Goal: Transaction & Acquisition: Purchase product/service

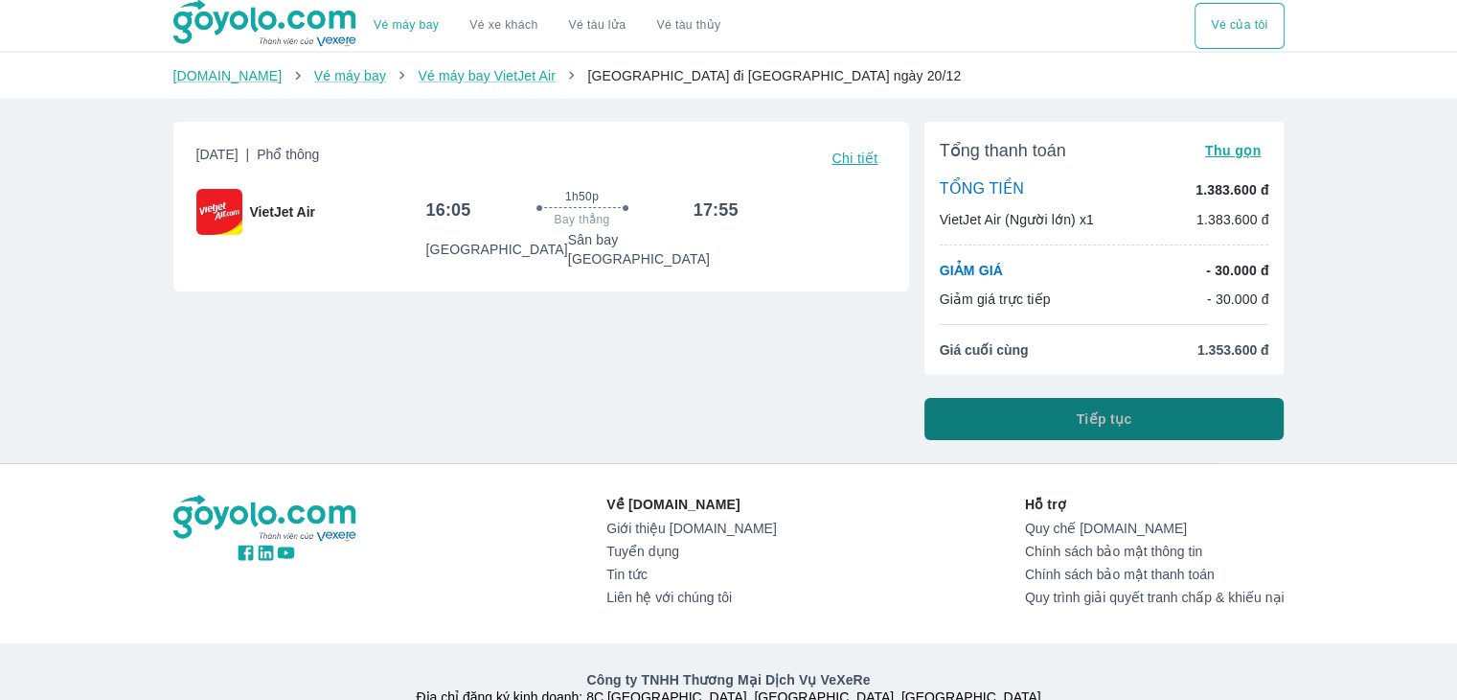
click at [1047, 423] on button "Tiếp tục" at bounding box center [1105, 419] width 360 height 42
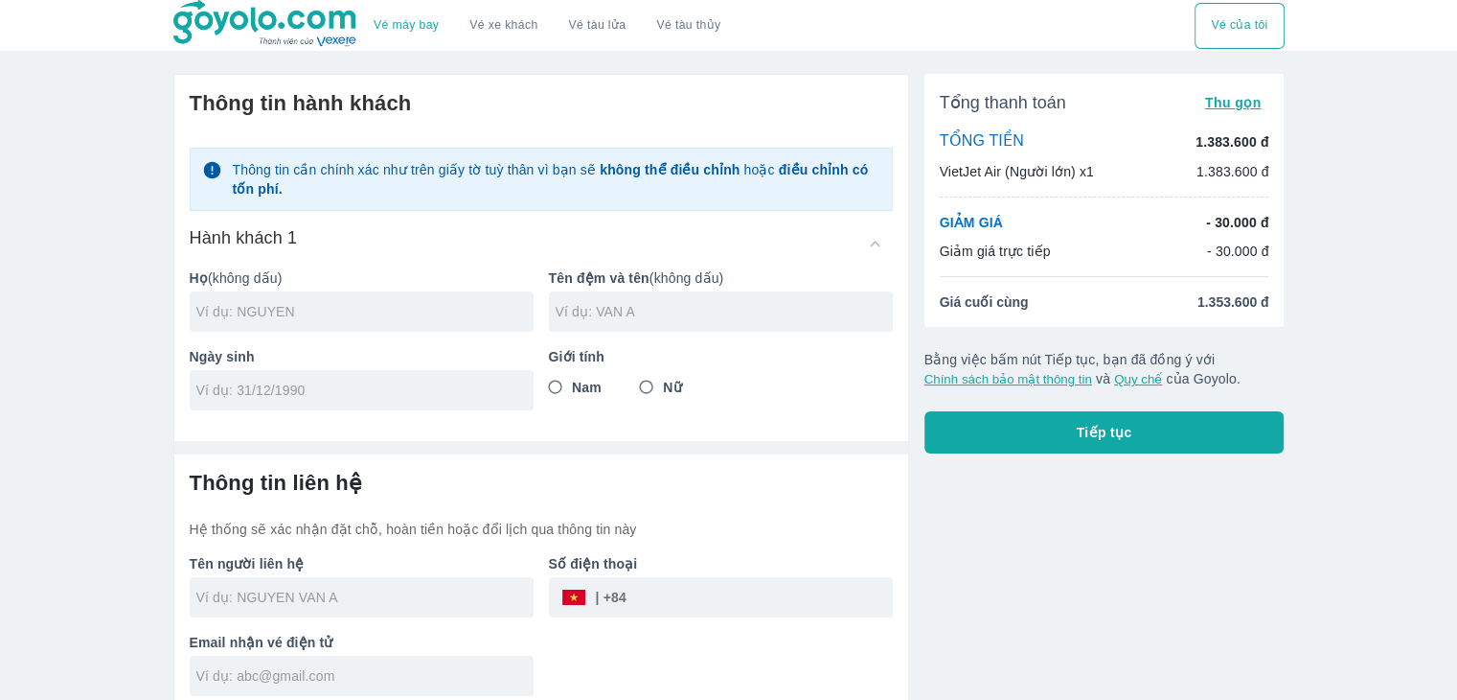
click at [425, 312] on input "text" at bounding box center [364, 311] width 337 height 19
type input "HONG"
click at [684, 302] on input "text" at bounding box center [724, 311] width 337 height 19
type input "CHAN KHOA"
click at [433, 392] on input "tel" at bounding box center [355, 389] width 318 height 19
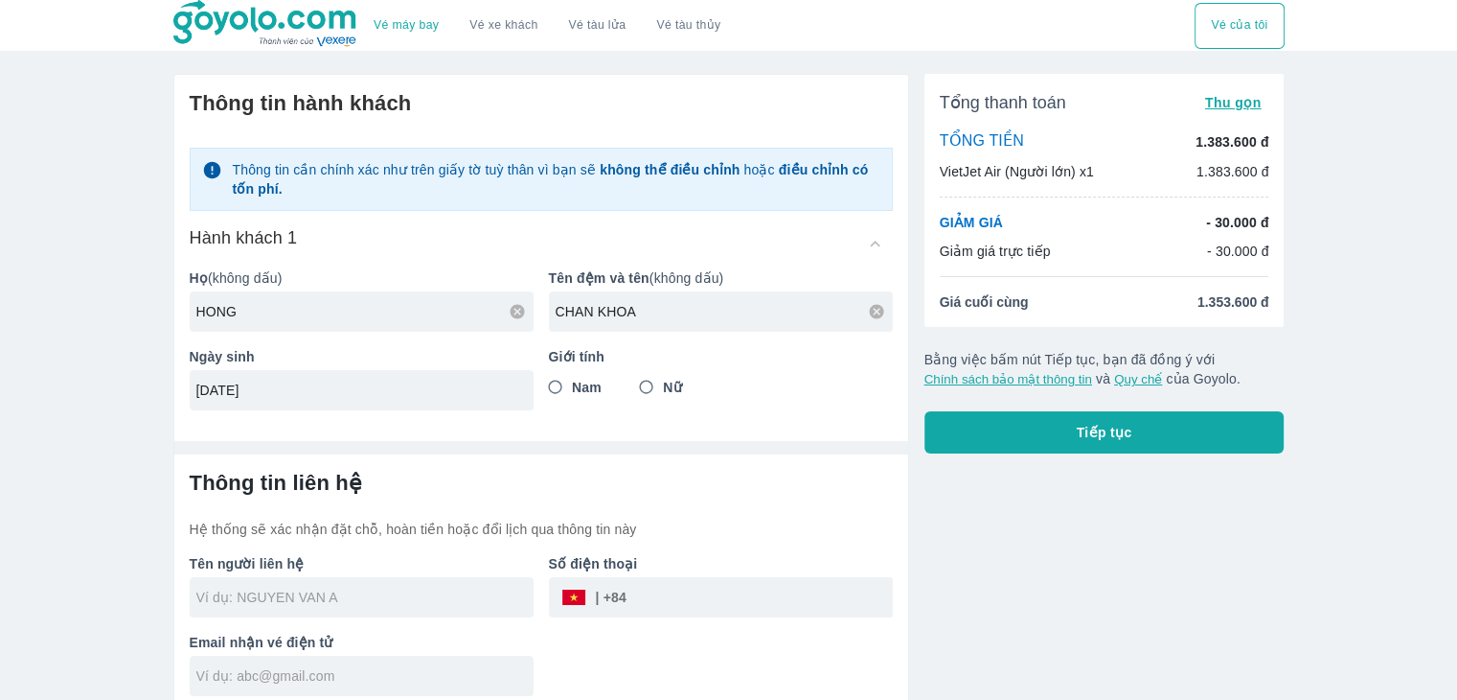
type input "[DATE]"
click at [562, 386] on input "Nam" at bounding box center [556, 387] width 34 height 34
radio input "true"
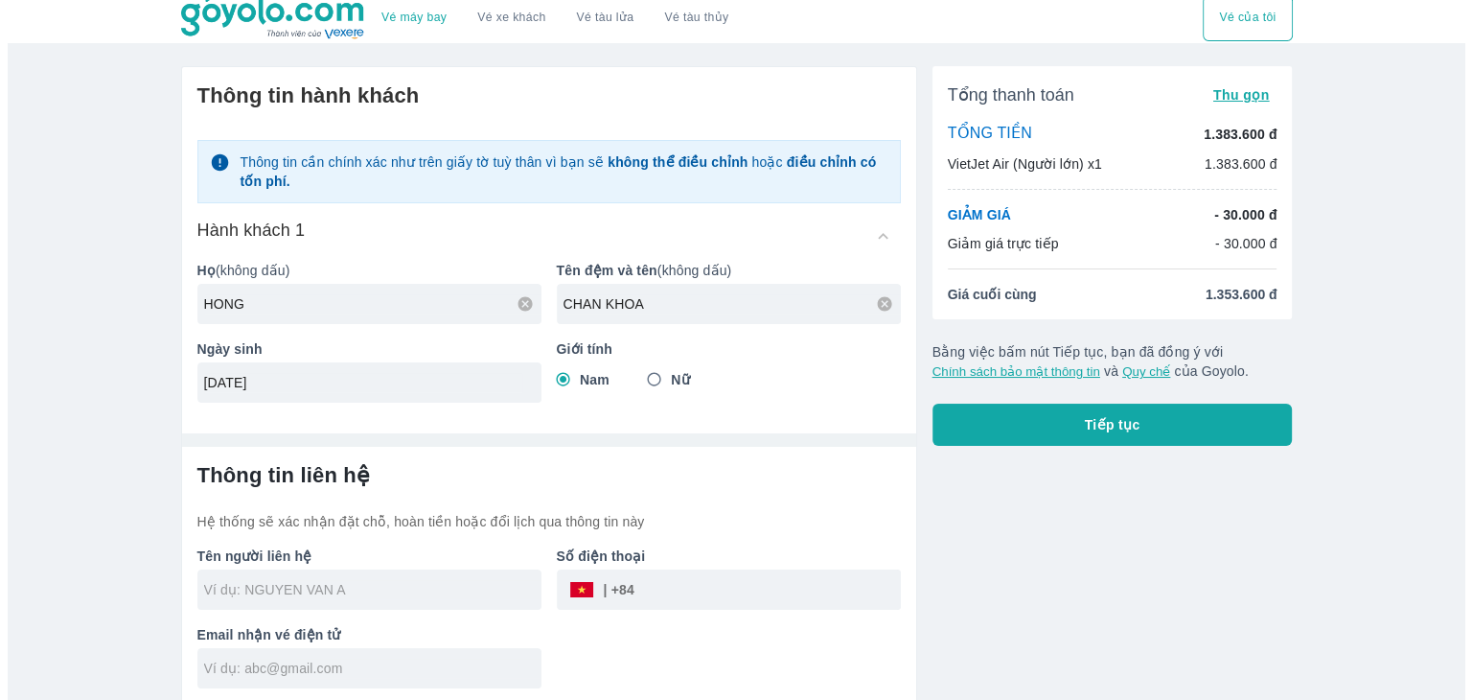
scroll to position [11, 0]
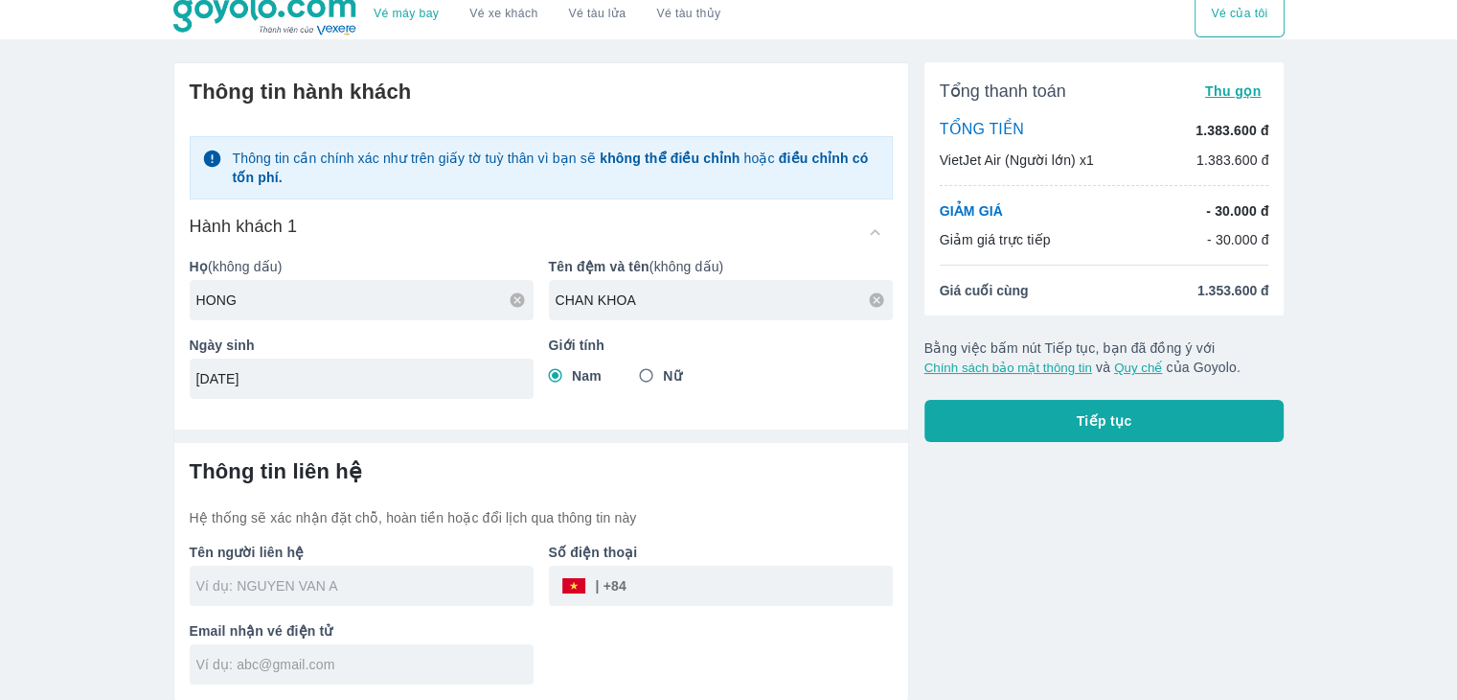
click at [386, 580] on input "text" at bounding box center [364, 585] width 337 height 19
type input "HONG"
type input "CHAN KHOA"
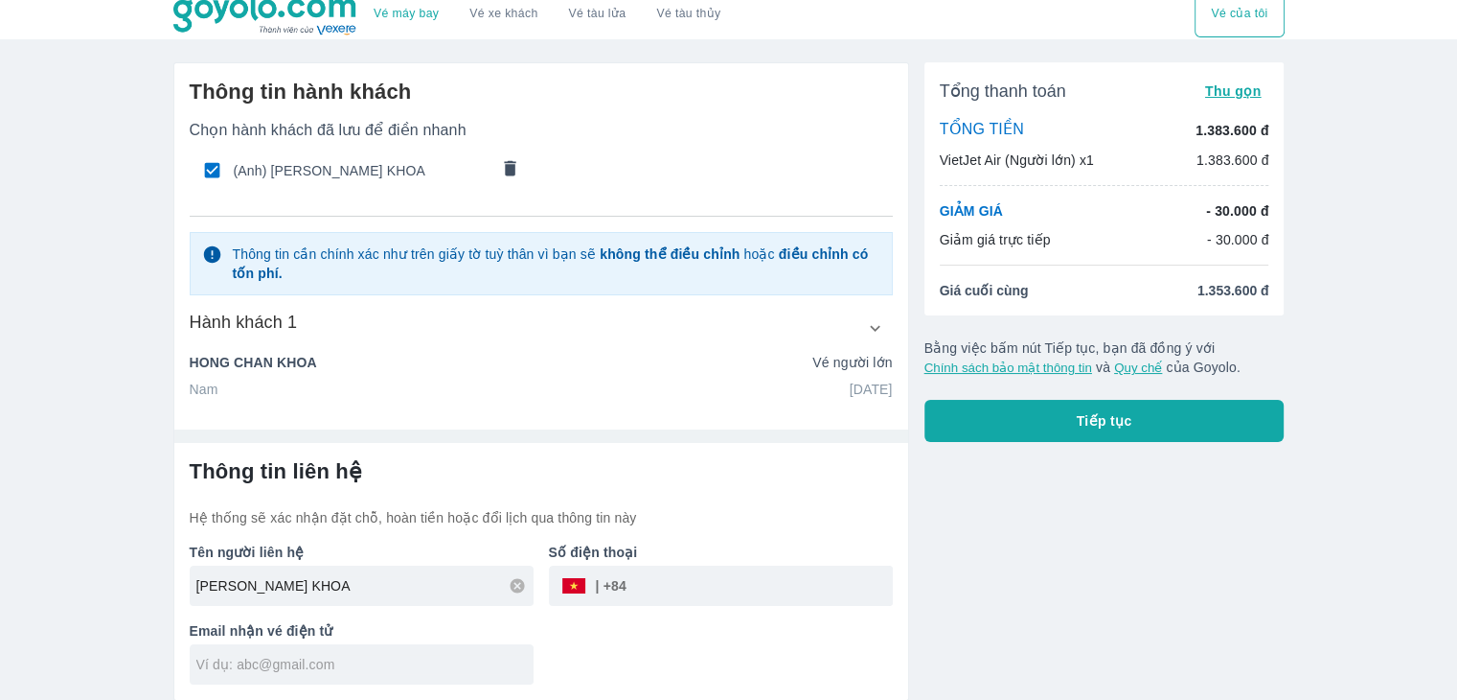
type input "[PERSON_NAME] KHOA"
click at [709, 590] on input "tel" at bounding box center [760, 585] width 266 height 46
type input "356214408"
click at [322, 656] on input "text" at bounding box center [364, 663] width 337 height 19
type input "[EMAIL_ADDRESS][DOMAIN_NAME]"
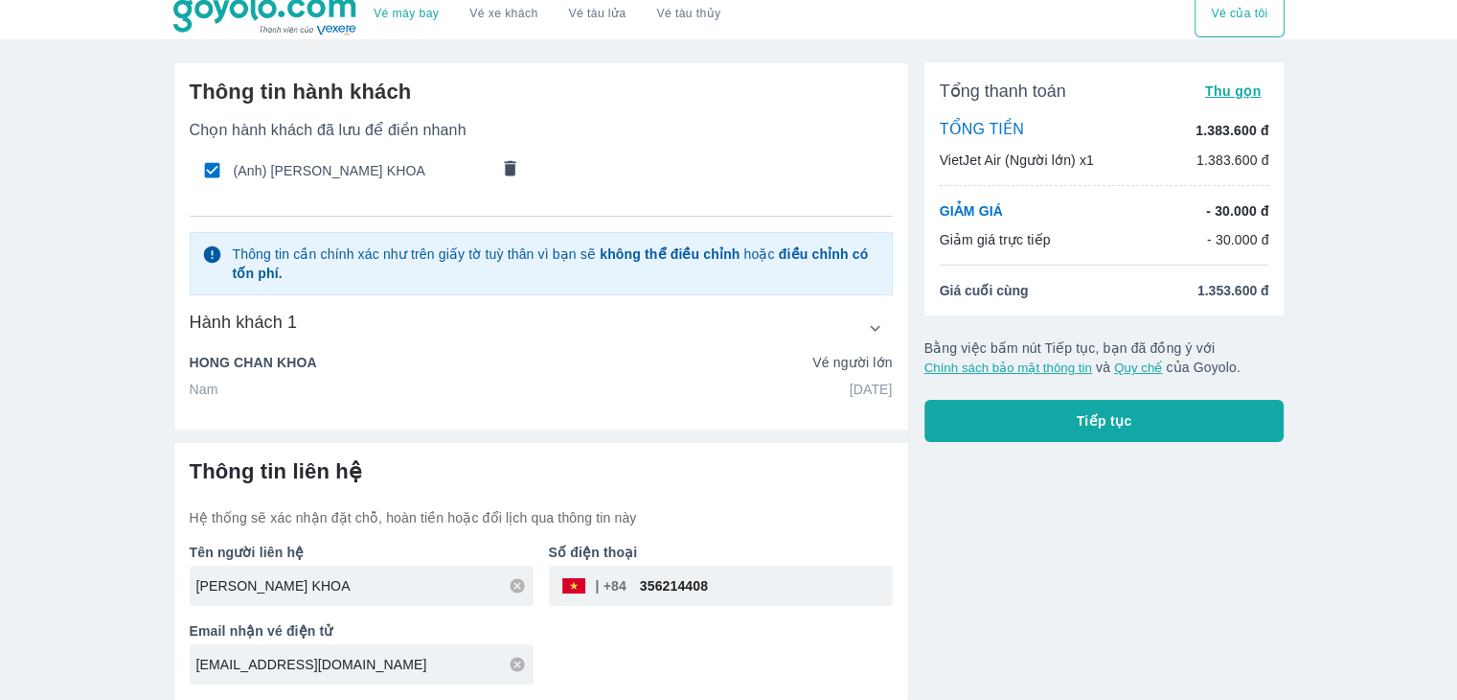
click at [713, 435] on hr at bounding box center [541, 435] width 734 height 13
click at [1008, 412] on button "Tiếp tục" at bounding box center [1105, 421] width 360 height 42
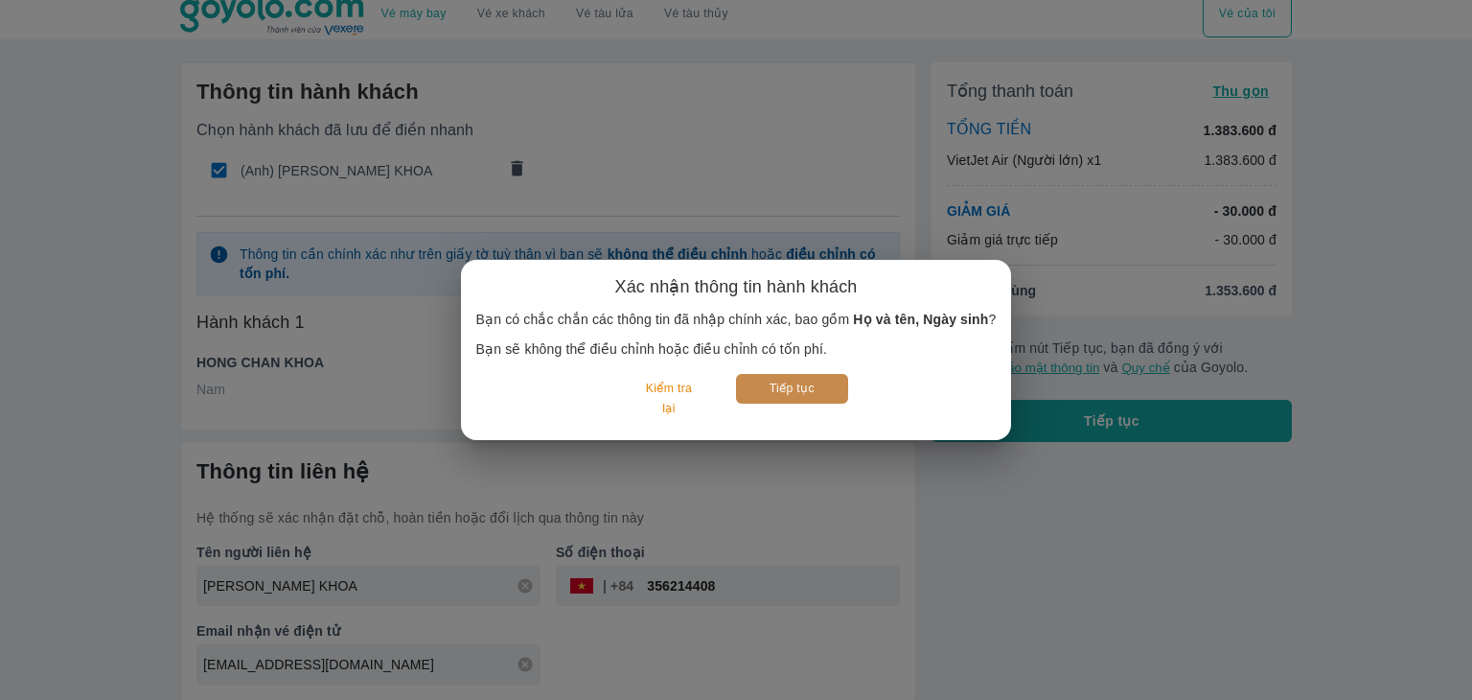
click at [827, 391] on button "Tiếp tục" at bounding box center [792, 389] width 112 height 30
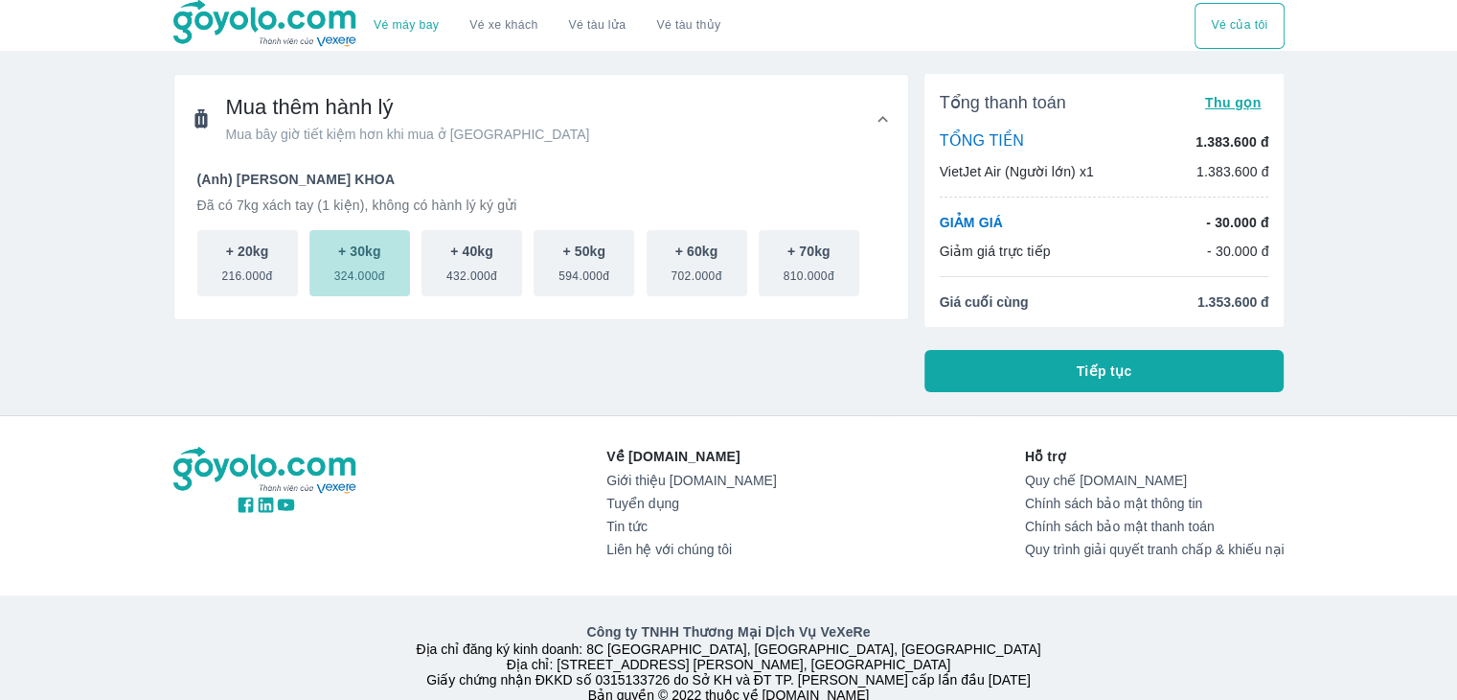
click at [344, 271] on span "324.000đ" at bounding box center [359, 272] width 51 height 23
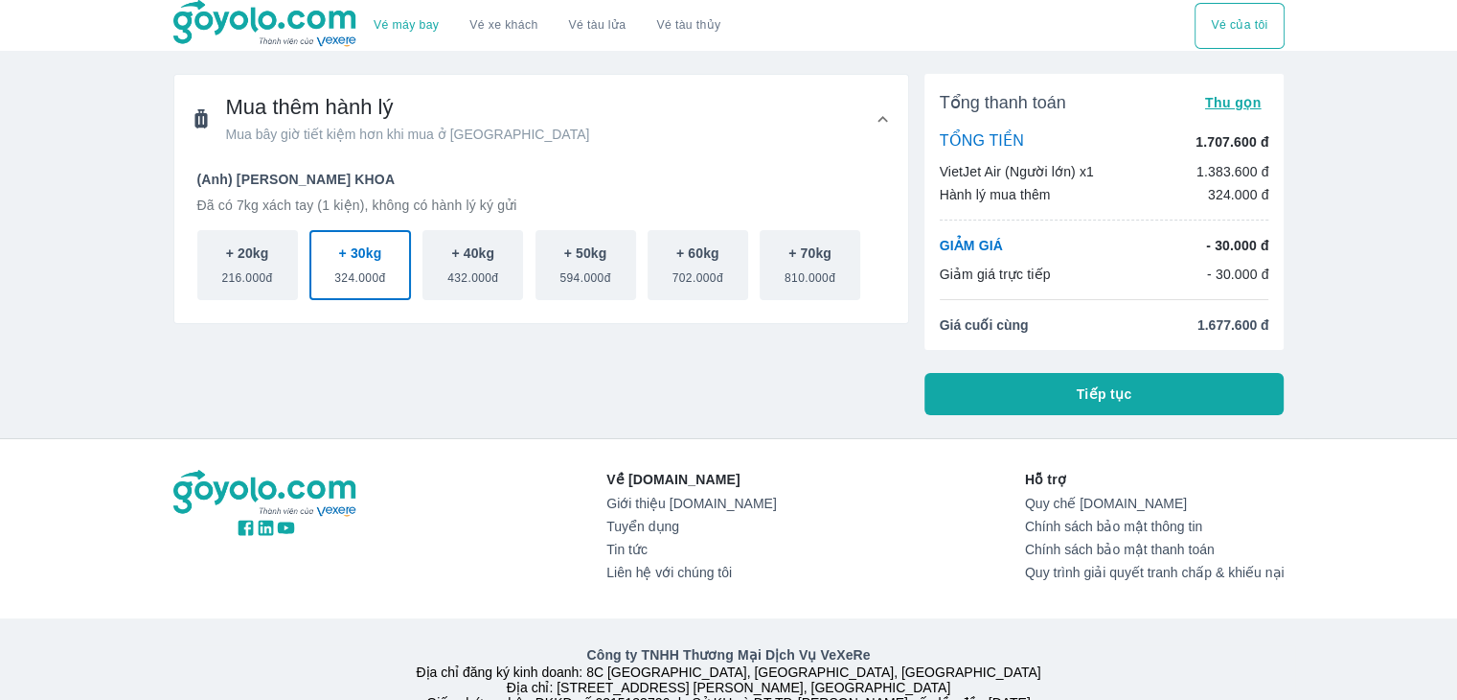
type button "1"
click at [1048, 394] on button "Tiếp tục" at bounding box center [1105, 394] width 360 height 42
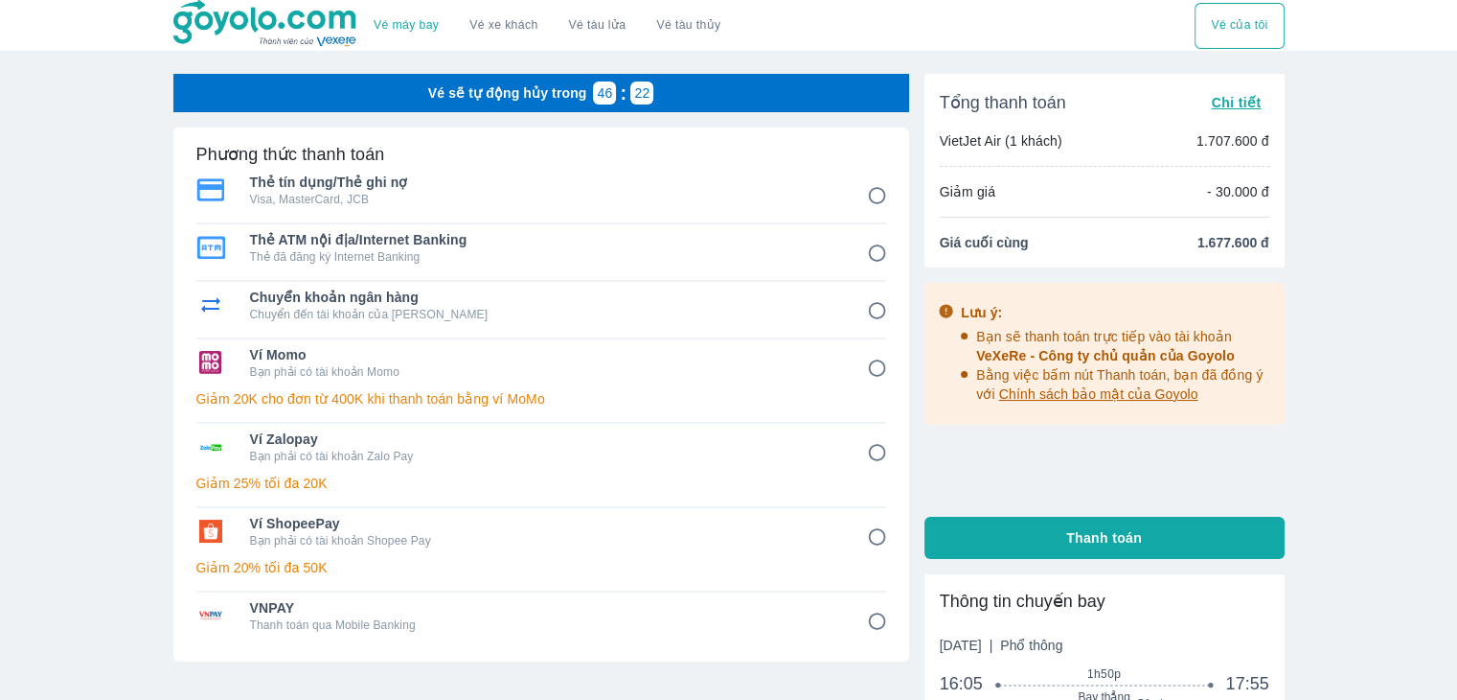
click at [862, 313] on input "3" at bounding box center [877, 310] width 37 height 37
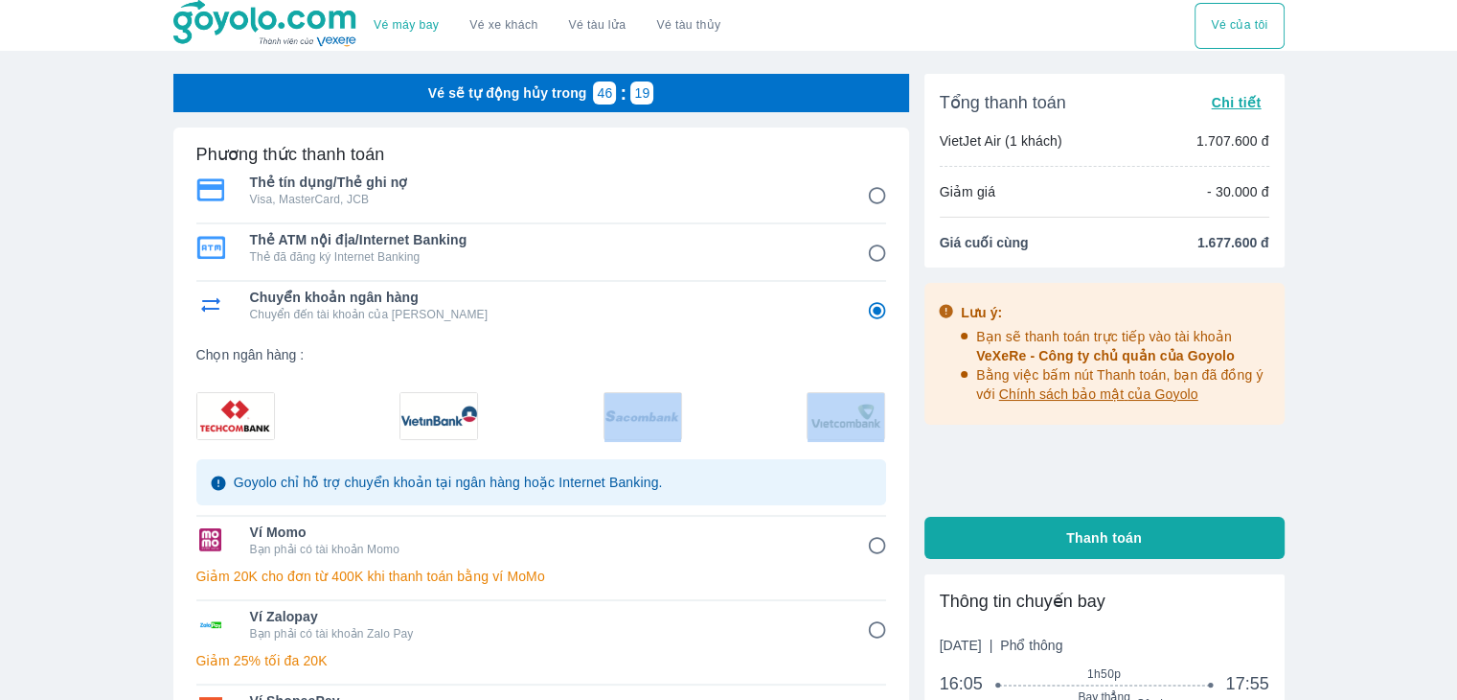
drag, startPoint x: 796, startPoint y: 423, endPoint x: 652, endPoint y: 431, distance: 145.0
click at [654, 433] on div at bounding box center [541, 412] width 690 height 56
click at [650, 426] on img at bounding box center [643, 416] width 77 height 46
radio input "true"
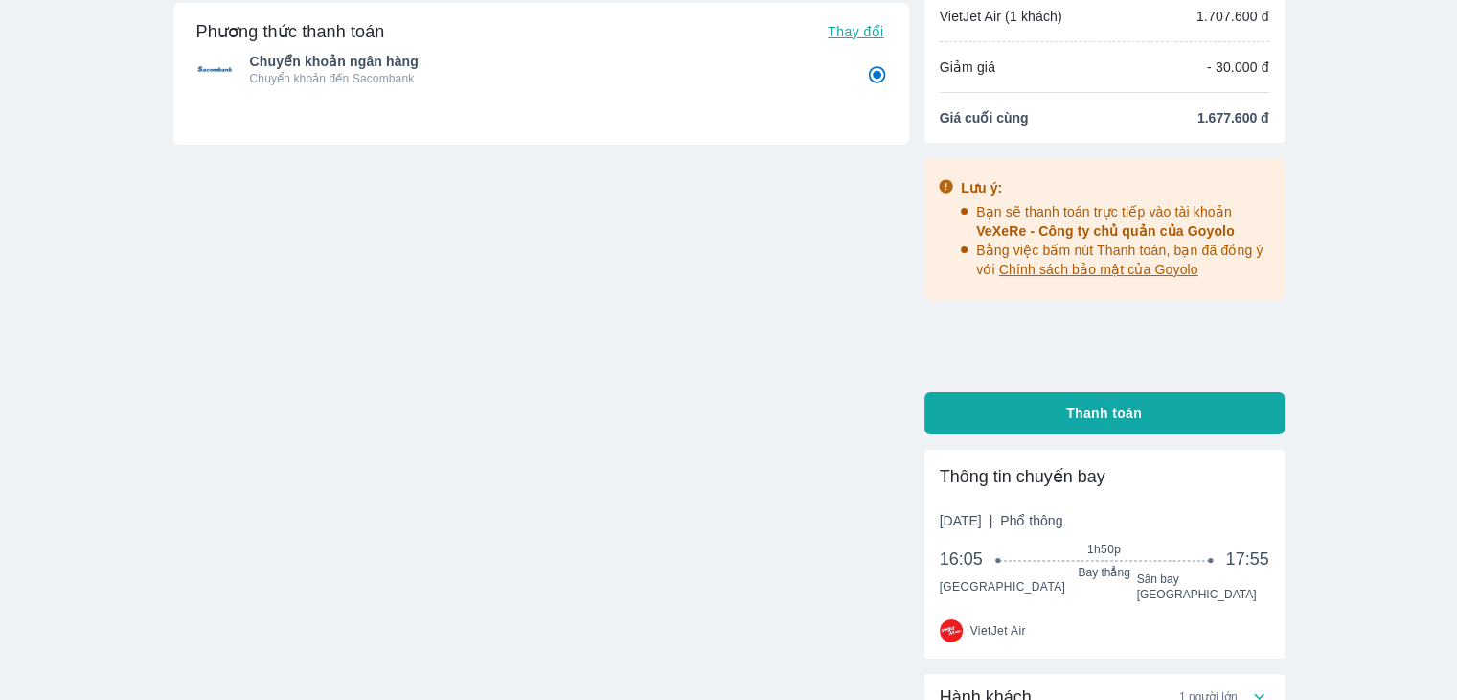
scroll to position [91, 0]
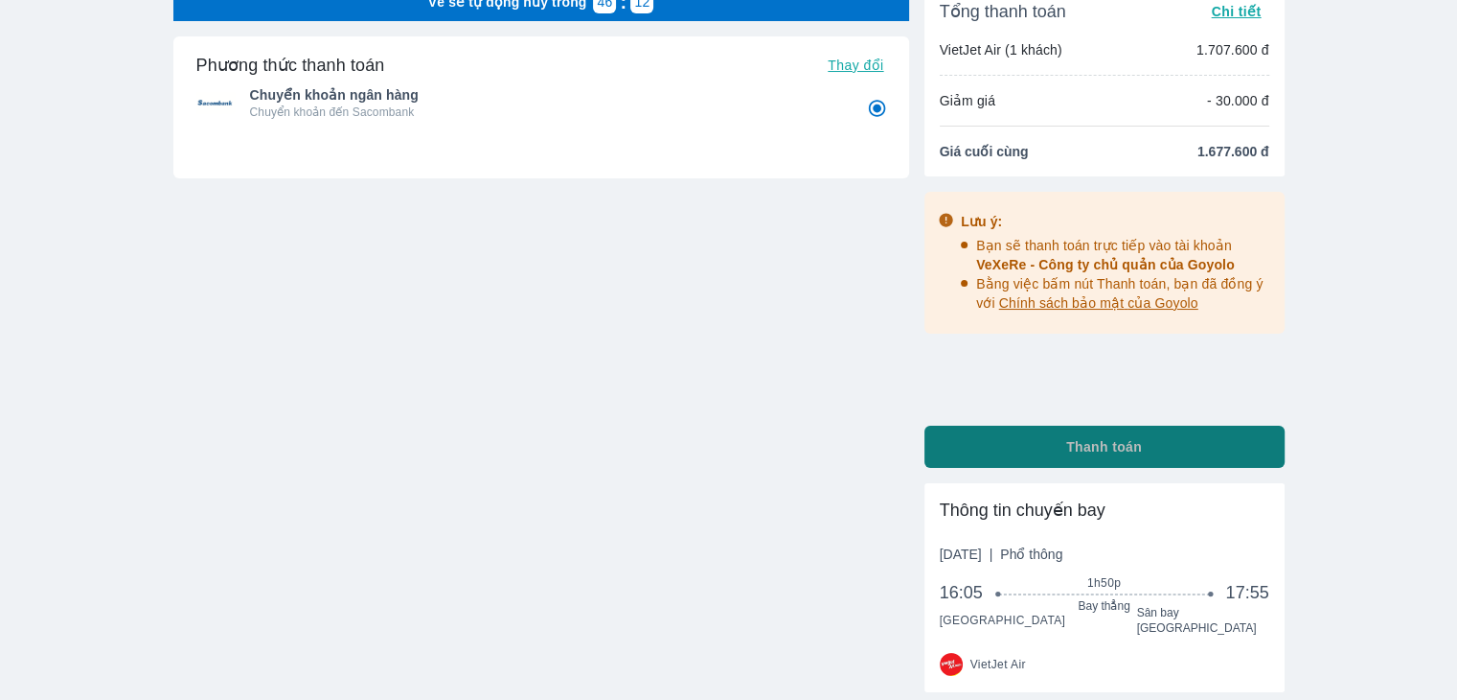
click at [1149, 434] on button "Thanh toán" at bounding box center [1105, 446] width 360 height 42
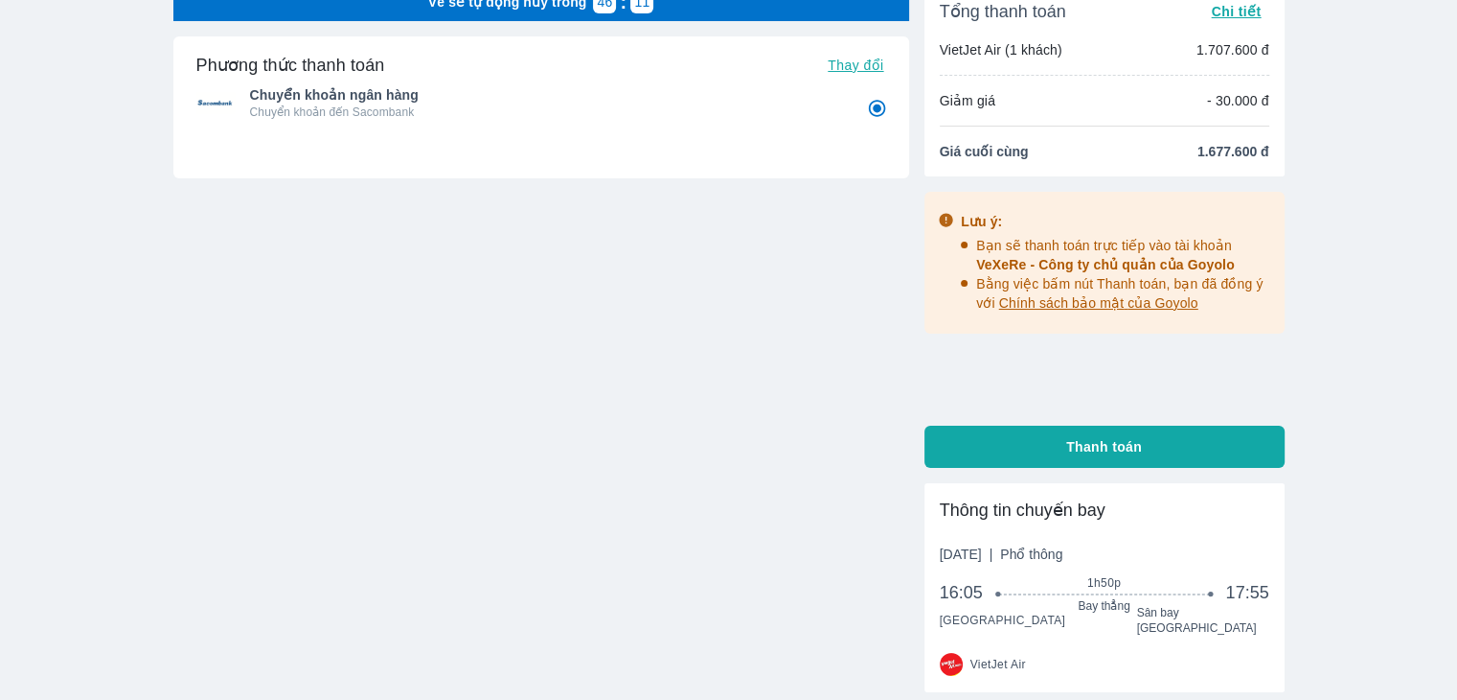
radio input "false"
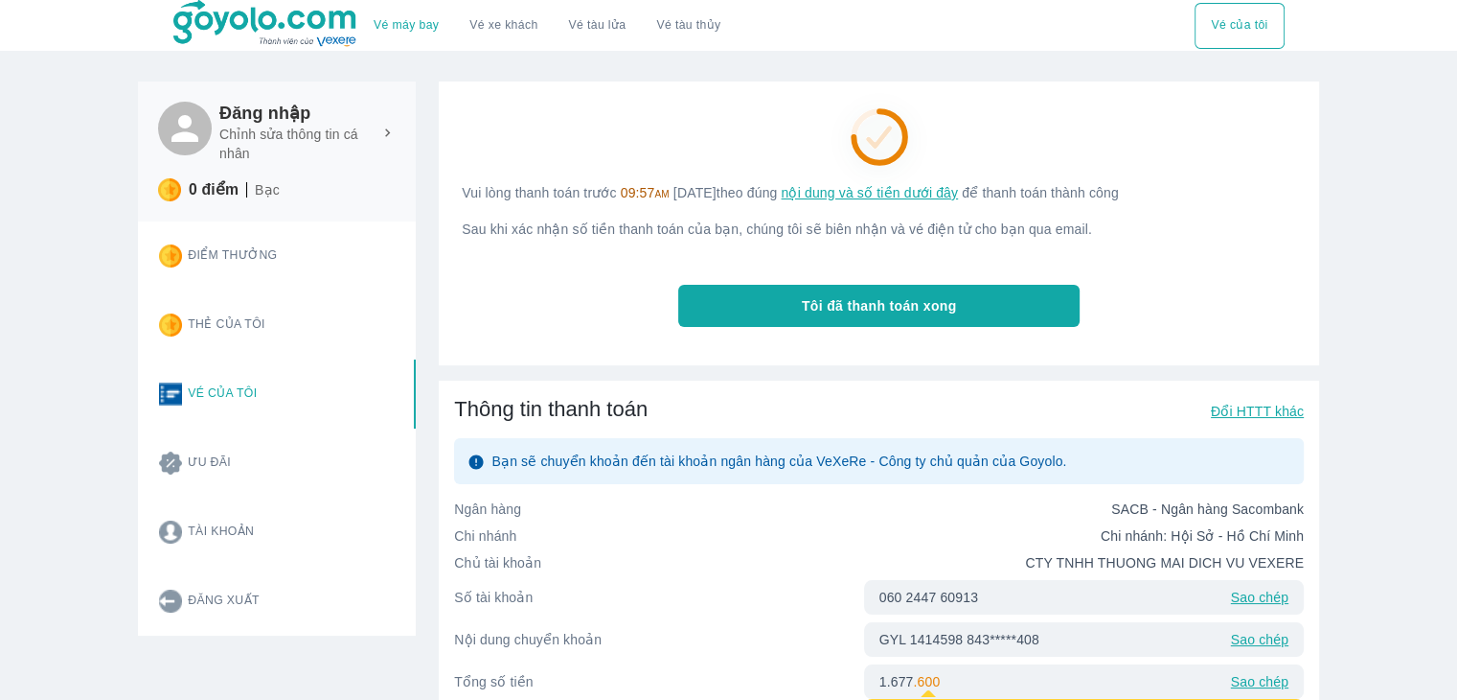
click at [873, 150] on icon at bounding box center [879, 140] width 103 height 103
